Goal: Task Accomplishment & Management: Manage account settings

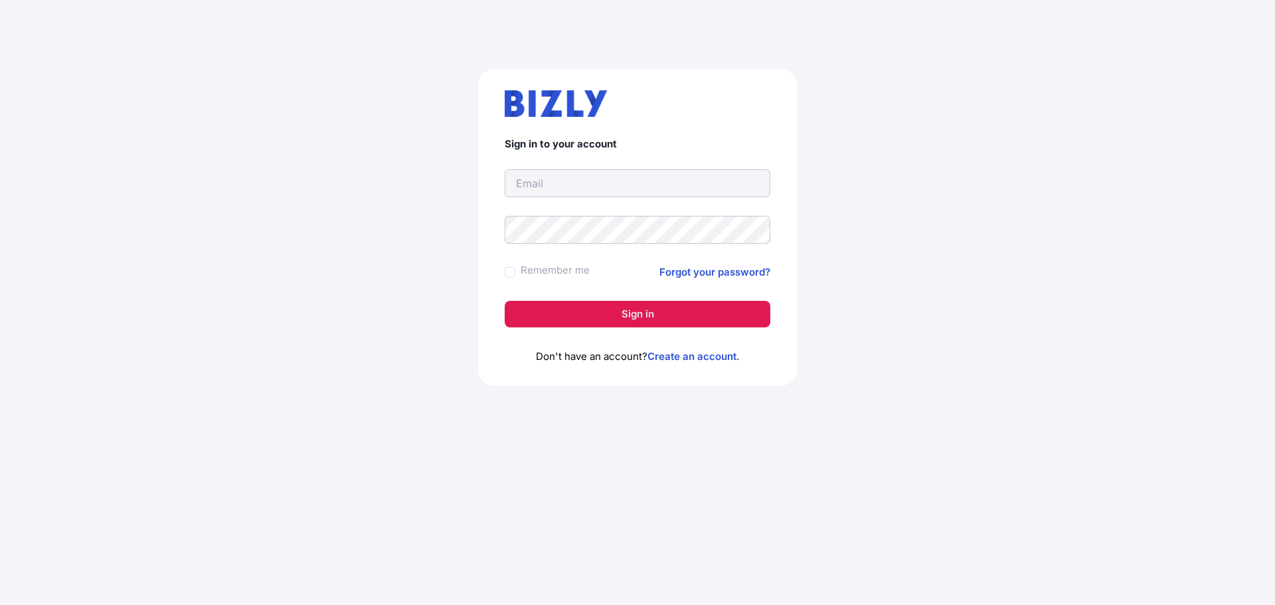
type input "vngoon89@gmail.com"
click at [641, 310] on button "Sign in" at bounding box center [637, 314] width 266 height 27
click at [633, 321] on button "Sign in" at bounding box center [637, 314] width 266 height 27
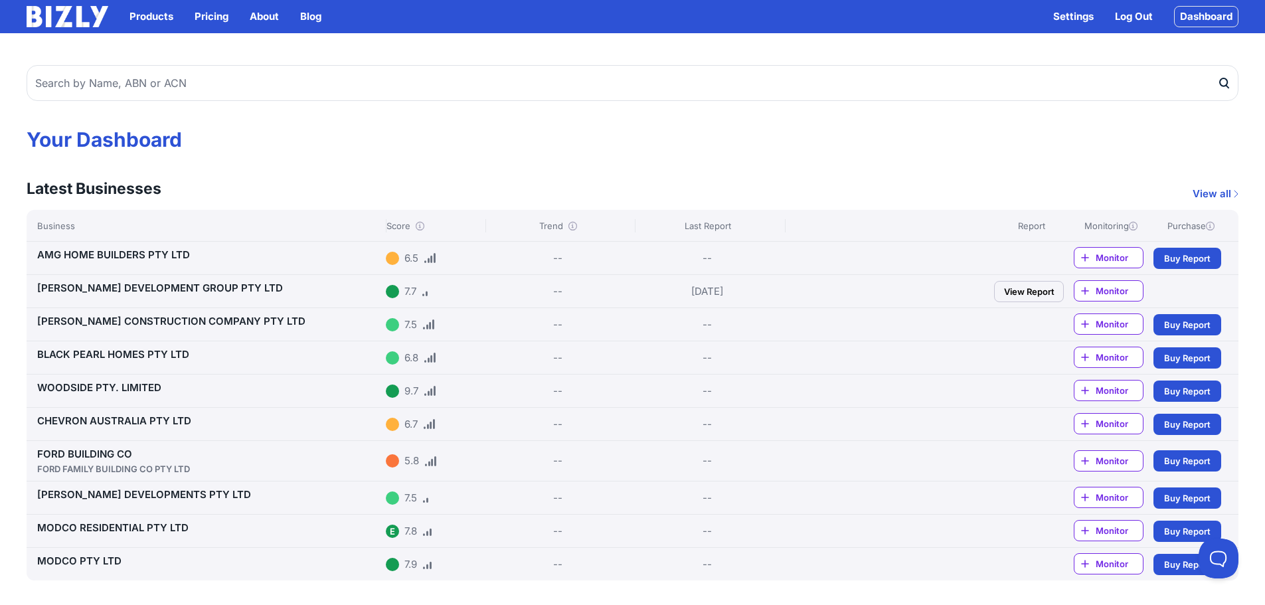
click at [1212, 188] on link "View all" at bounding box center [1215, 194] width 46 height 16
